Goal: Task Accomplishment & Management: Manage account settings

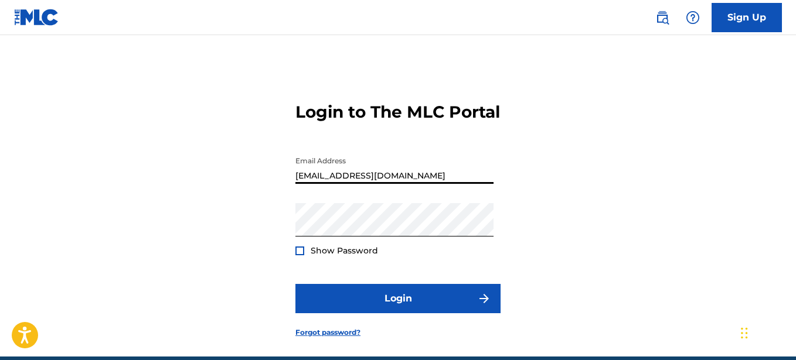
type input "[EMAIL_ADDRESS][DOMAIN_NAME]"
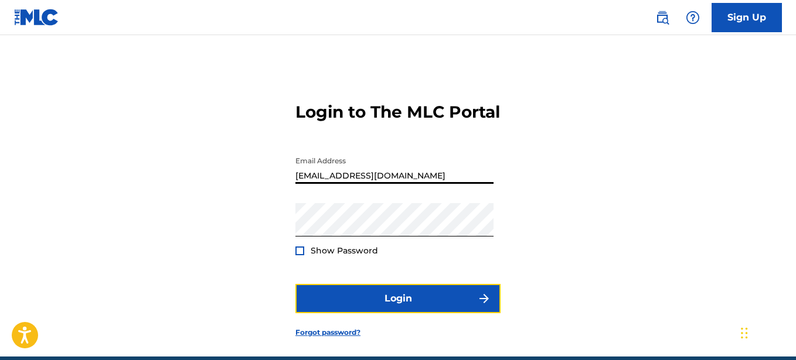
click at [437, 295] on button "Login" at bounding box center [397, 298] width 205 height 29
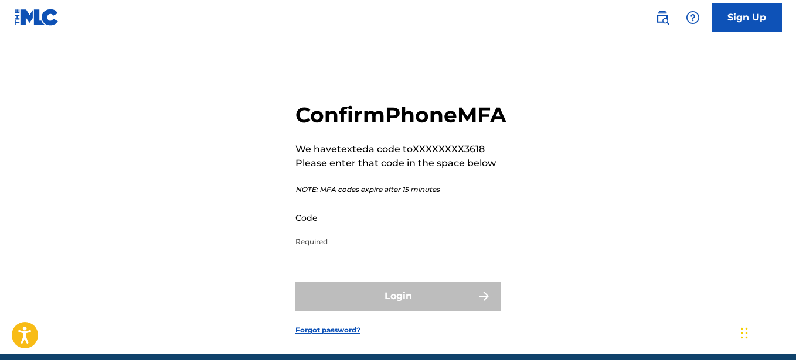
click at [348, 234] on input "Code" at bounding box center [394, 217] width 198 height 33
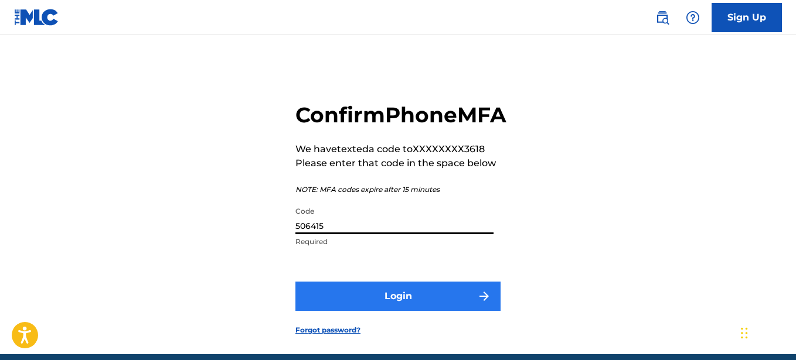
type input "506415"
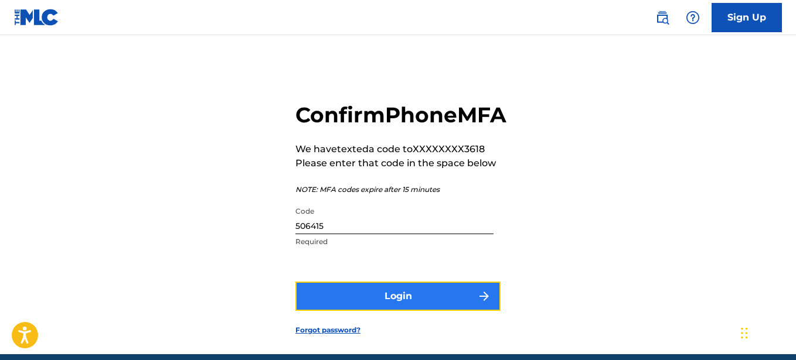
click at [433, 311] on button "Login" at bounding box center [397, 296] width 205 height 29
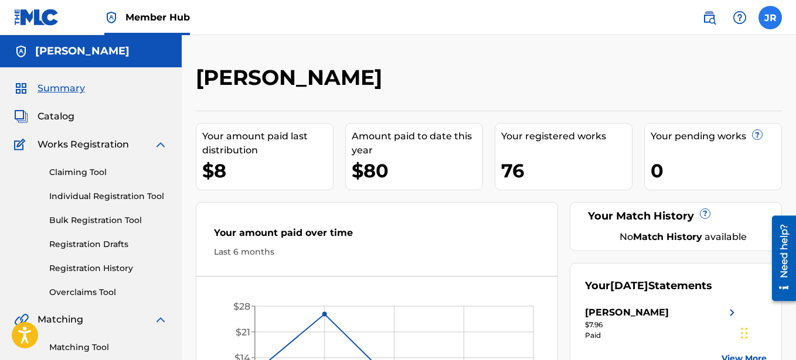
click at [768, 20] on label at bounding box center [769, 17] width 23 height 23
click at [770, 18] on input "JR [PERSON_NAME] [EMAIL_ADDRESS][DOMAIN_NAME] Notification Preferences Profile …" at bounding box center [770, 18] width 0 height 0
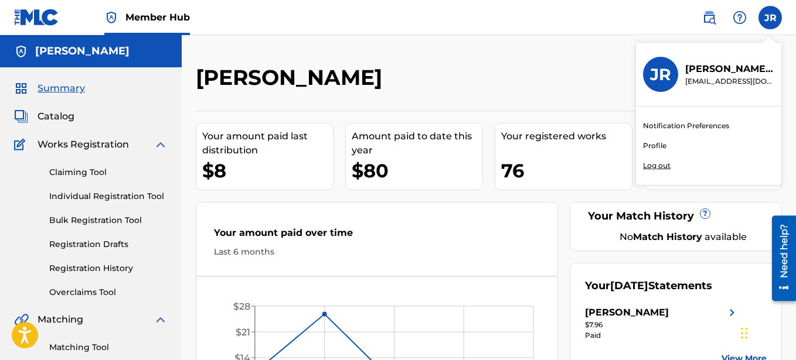
scroll to position [4, 0]
click at [658, 162] on p "Log out" at bounding box center [657, 166] width 28 height 11
click at [770, 18] on input "JR [PERSON_NAME] [EMAIL_ADDRESS][DOMAIN_NAME] Notification Preferences Profile …" at bounding box center [770, 18] width 0 height 0
